Goal: Task Accomplishment & Management: Complete application form

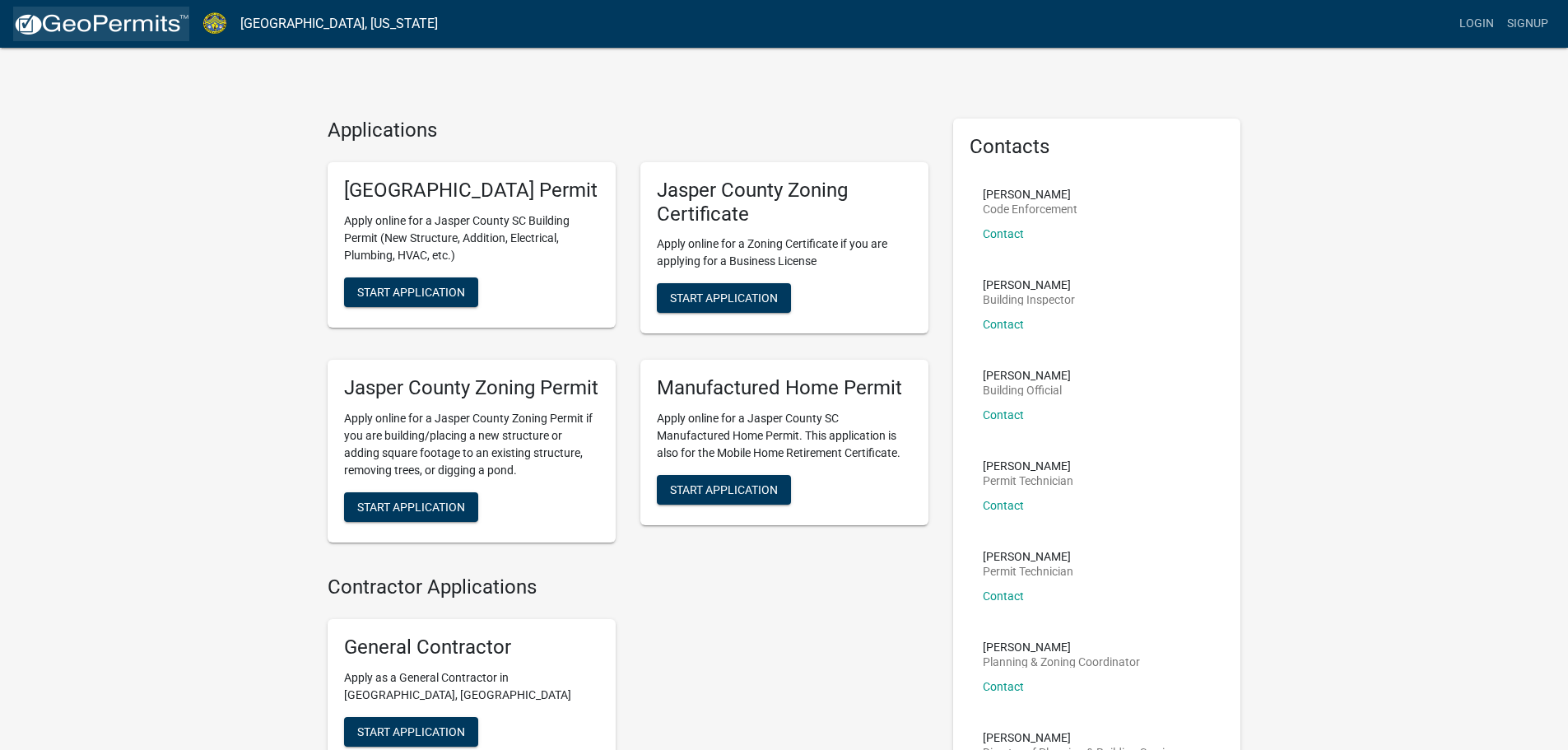
click at [84, 23] on img at bounding box center [101, 24] width 176 height 24
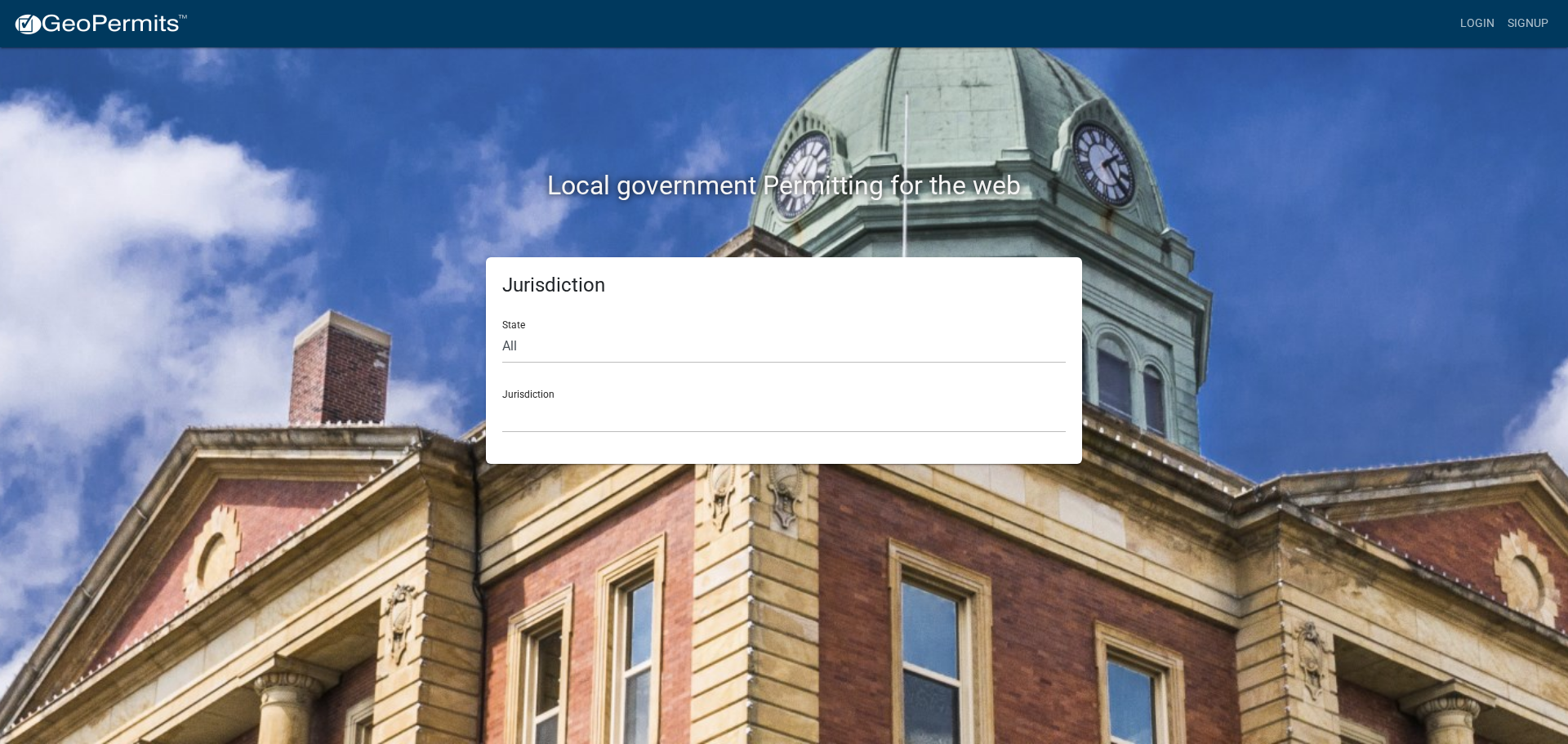
click at [387, 313] on div "Jurisdiction State All [US_STATE] [US_STATE] [US_STATE] [US_STATE] [US_STATE] […" at bounding box center [783, 360] width 931 height 206
click at [90, 29] on img at bounding box center [100, 24] width 175 height 24
click at [91, 22] on img at bounding box center [100, 24] width 175 height 24
click at [444, 488] on div "Local government Permitting for the web Jurisdiction State All [US_STATE] [US_S…" at bounding box center [784, 372] width 1568 height 744
click at [693, 190] on h2 "Local government Permitting for the web" at bounding box center [783, 185] width 906 height 31
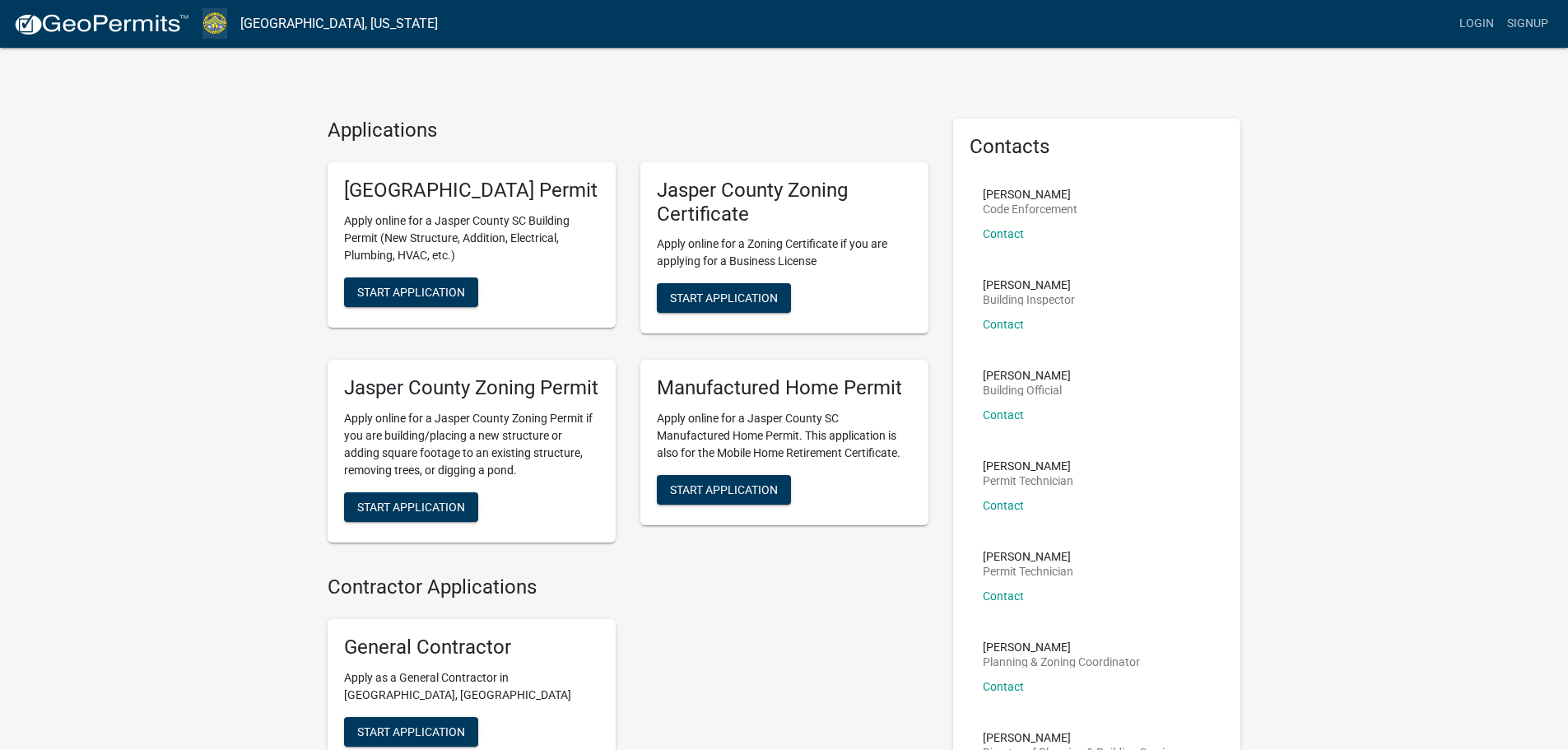
click at [211, 23] on img at bounding box center [214, 24] width 24 height 23
click at [20, 19] on img at bounding box center [101, 24] width 176 height 24
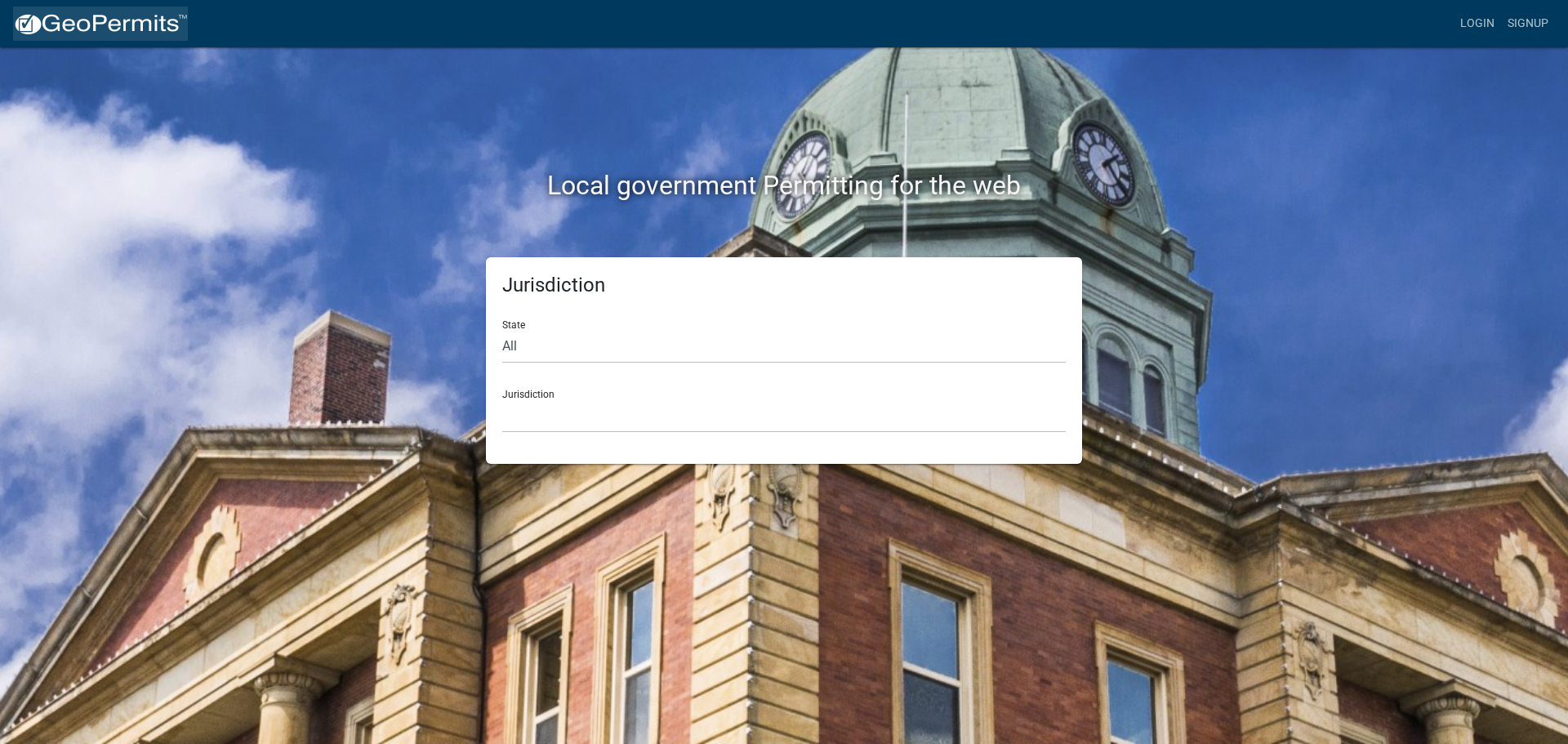
click at [20, 19] on img at bounding box center [100, 24] width 175 height 24
click at [1520, 16] on link "Signup" at bounding box center [1528, 23] width 54 height 31
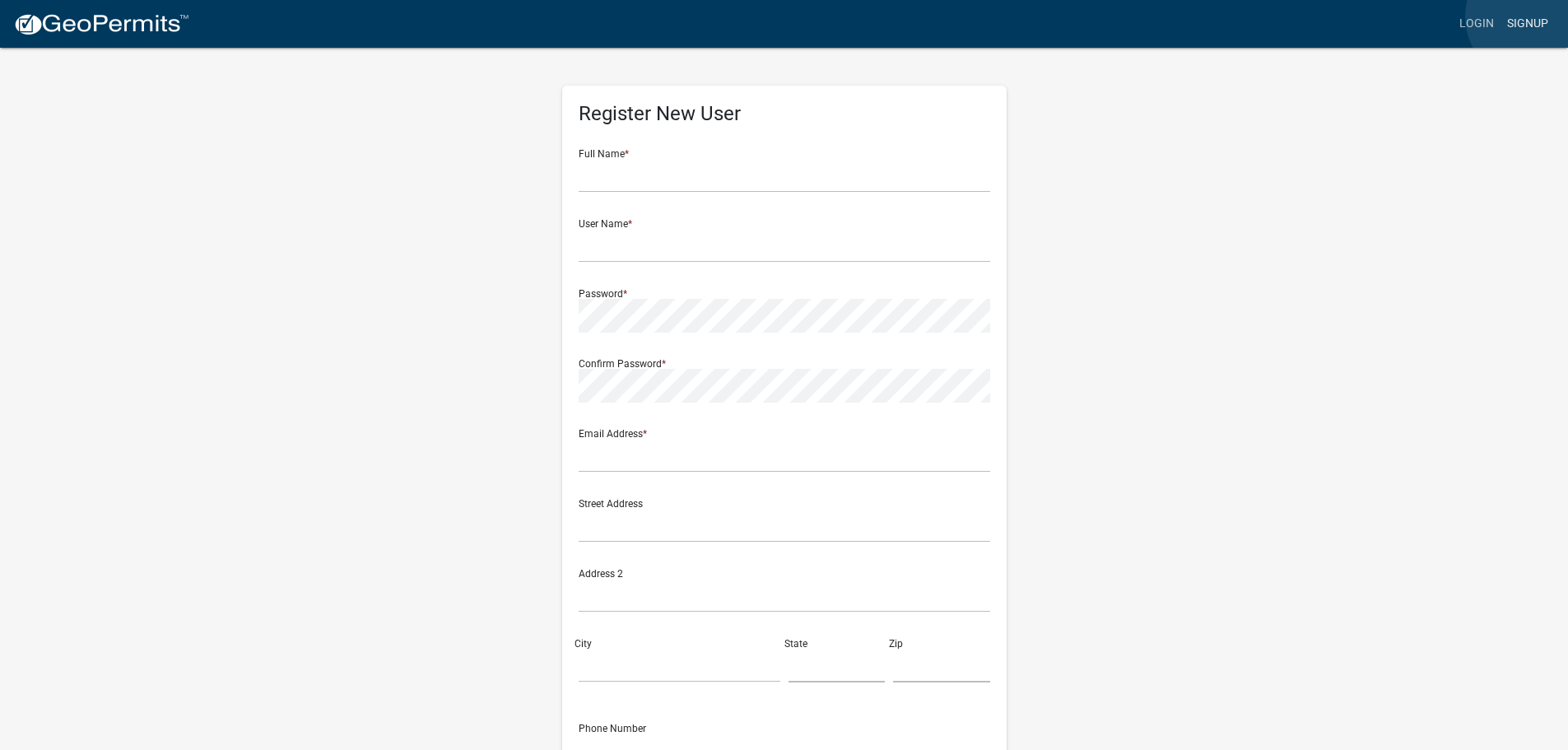
click at [1532, 16] on link "Signup" at bounding box center [1528, 24] width 55 height 31
